Goal: Book appointment/travel/reservation

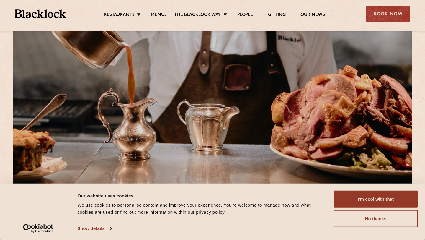
scroll to position [42, 0]
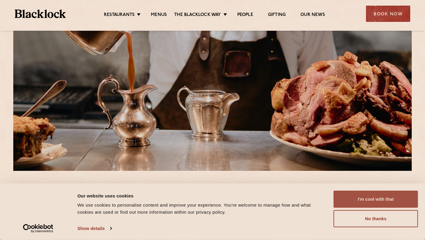
click at [369, 198] on button "I'm cool with that" at bounding box center [376, 198] width 84 height 17
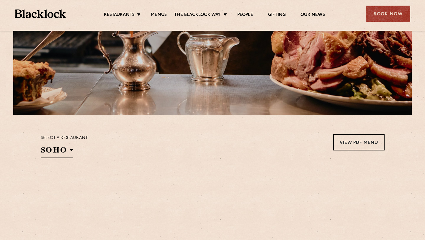
scroll to position [109, 0]
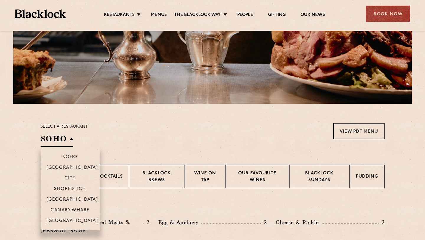
click at [56, 143] on h2 "SOHO" at bounding box center [57, 139] width 32 height 13
click at [72, 217] on li "[GEOGRAPHIC_DATA]" at bounding box center [70, 222] width 59 height 15
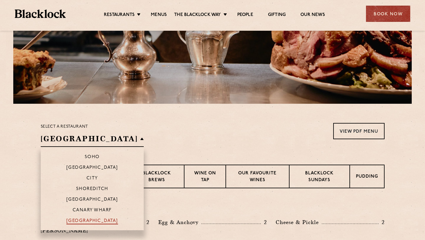
click at [72, 218] on p "[GEOGRAPHIC_DATA]" at bounding box center [92, 221] width 52 height 6
click at [73, 219] on p "[GEOGRAPHIC_DATA]" at bounding box center [92, 221] width 52 height 6
click at [80, 224] on p "[GEOGRAPHIC_DATA]" at bounding box center [92, 221] width 52 height 6
click at [81, 220] on p "[GEOGRAPHIC_DATA]" at bounding box center [92, 221] width 52 height 6
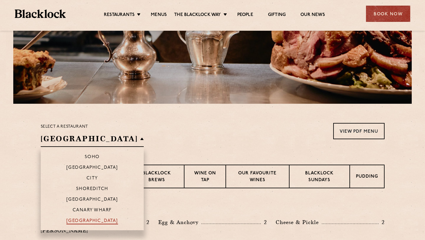
click at [81, 220] on p "[GEOGRAPHIC_DATA]" at bounding box center [92, 221] width 52 height 6
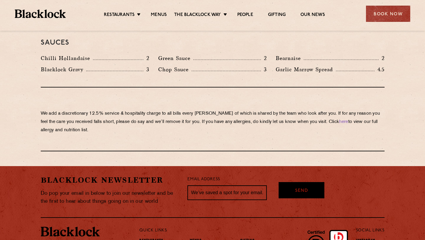
scroll to position [1015, 0]
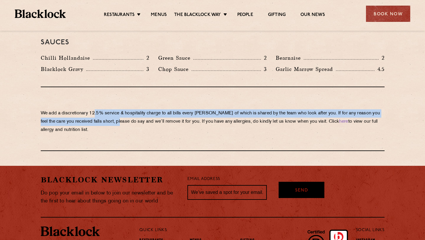
drag, startPoint x: 96, startPoint y: 87, endPoint x: 125, endPoint y: 99, distance: 31.9
click at [125, 109] on p "We add a discretionary 12.5% service & hospitality charge to all bills every [P…" at bounding box center [213, 121] width 344 height 25
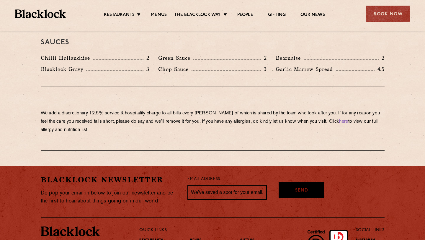
click at [135, 113] on div "We add a discretionary 12.5% service & hospitality charge to all bills every [P…" at bounding box center [213, 119] width 344 height 64
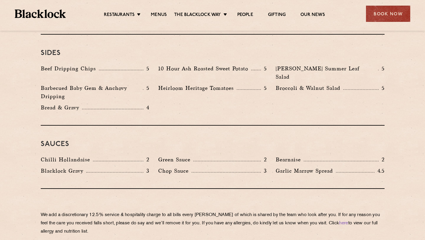
scroll to position [909, 0]
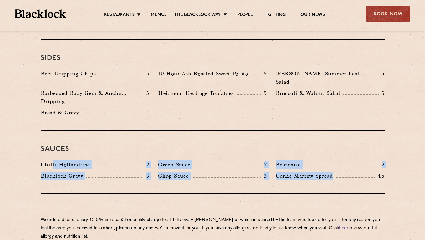
drag, startPoint x: 52, startPoint y: 140, endPoint x: 343, endPoint y: 152, distance: 291.4
click at [343, 160] on div "Chilli Hollandaise 2 [GEOGRAPHIC_DATA] 2 Bearnaise 2 [PERSON_NAME] Gravy 3 Chop…" at bounding box center [212, 171] width 353 height 22
click at [343, 177] on div at bounding box center [355, 177] width 39 height 1
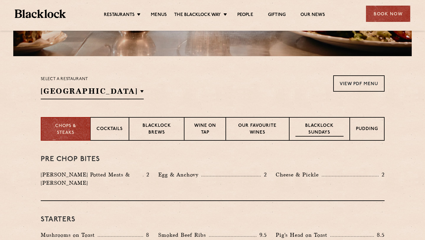
scroll to position [154, 0]
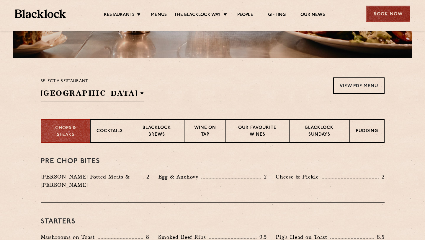
click at [370, 20] on div "Book Now" at bounding box center [388, 14] width 44 height 16
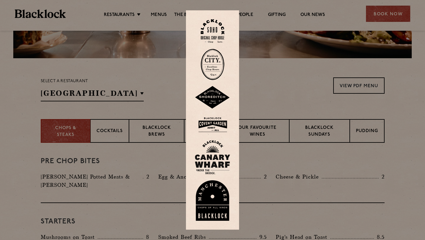
click at [213, 185] on img at bounding box center [212, 200] width 35 height 41
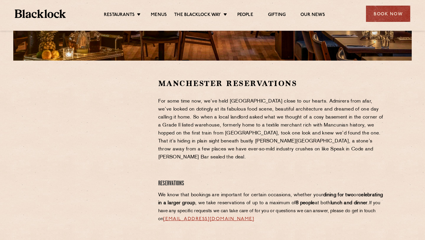
scroll to position [151, 0]
